Goal: Find specific page/section: Find specific page/section

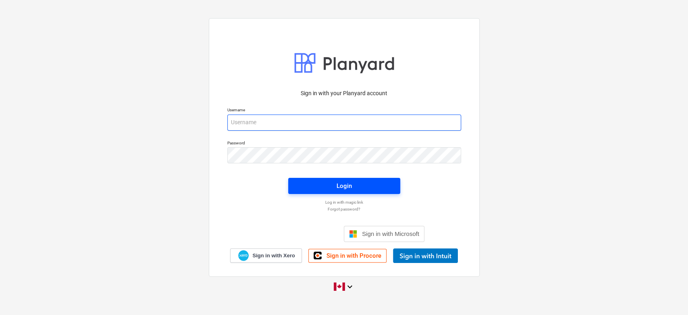
type input "[EMAIL_ADDRESS][DOMAIN_NAME]"
click at [334, 185] on span "Login" at bounding box center [344, 186] width 93 height 10
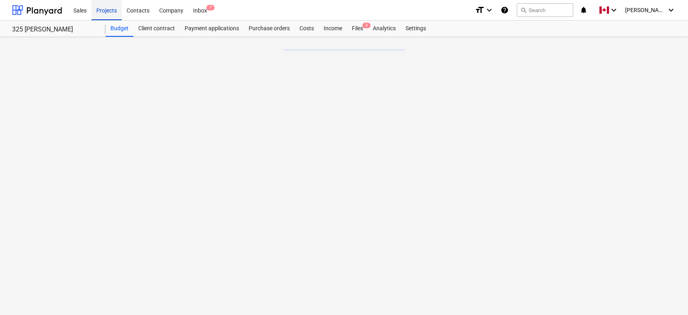
click at [102, 12] on div "Projects" at bounding box center [106, 10] width 30 height 21
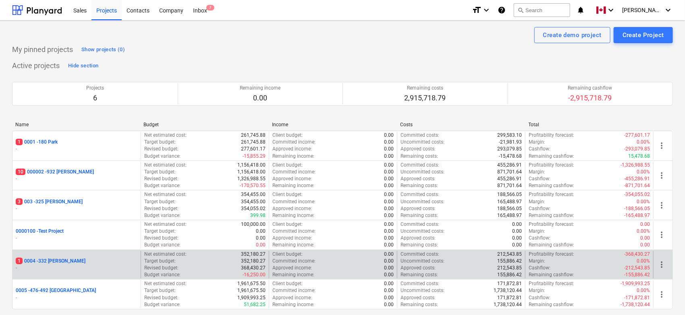
click at [52, 259] on p "1 0004 - 332 [PERSON_NAME]" at bounding box center [51, 260] width 70 height 7
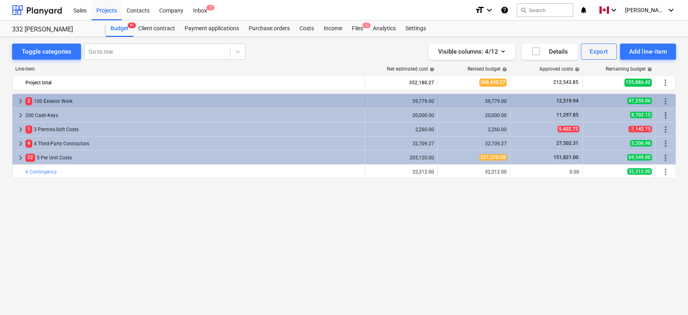
click at [20, 98] on span "keyboard_arrow_right" at bounding box center [21, 101] width 10 height 10
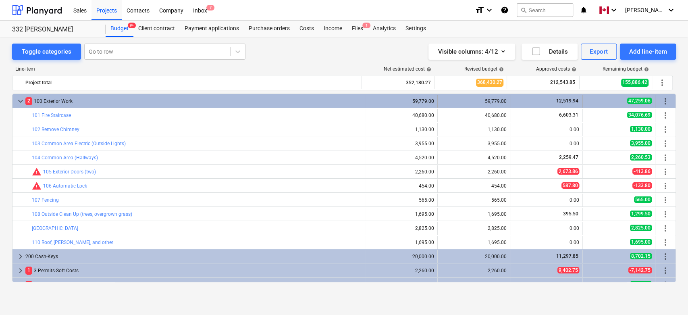
click at [20, 98] on span "keyboard_arrow_down" at bounding box center [21, 101] width 10 height 10
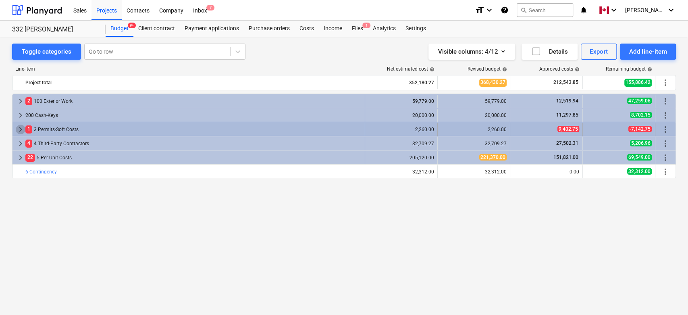
click at [18, 128] on span "keyboard_arrow_right" at bounding box center [21, 130] width 10 height 10
